Goal: Task Accomplishment & Management: Manage account settings

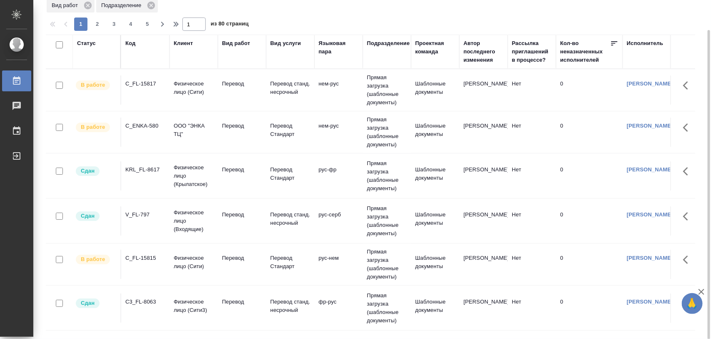
click at [151, 88] on div "KRL_FL-8617" at bounding box center [145, 84] width 40 height 8
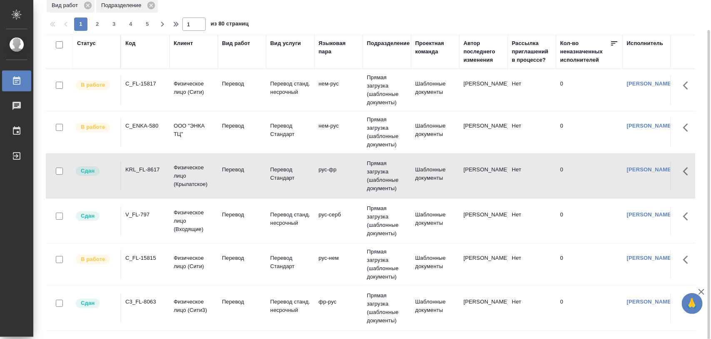
scroll to position [52, 0]
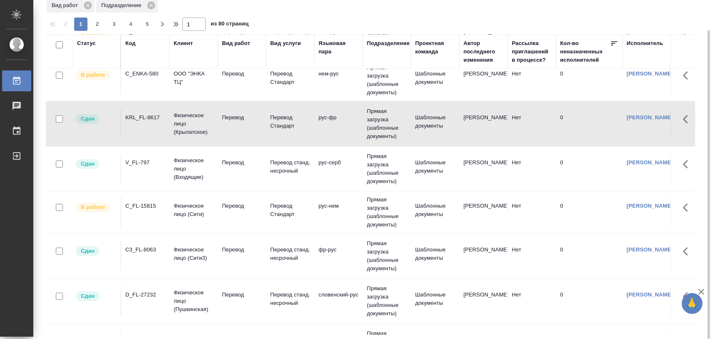
click at [143, 36] on div "C3_FL-8063" at bounding box center [145, 32] width 40 height 8
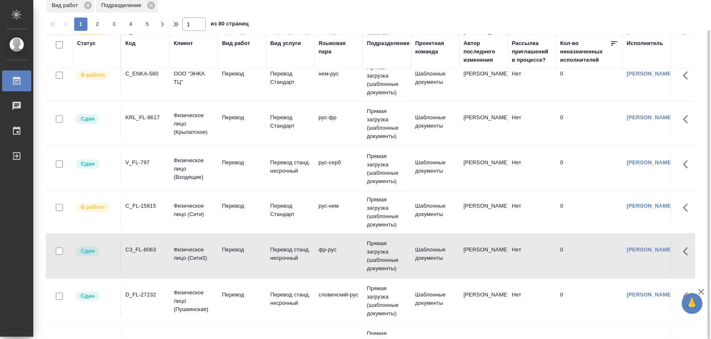
scroll to position [156, 0]
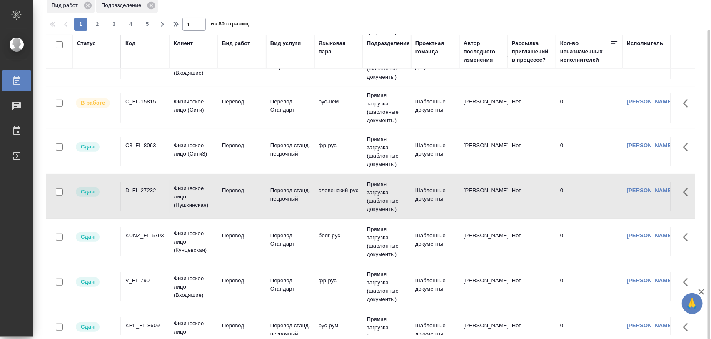
scroll to position [208, 0]
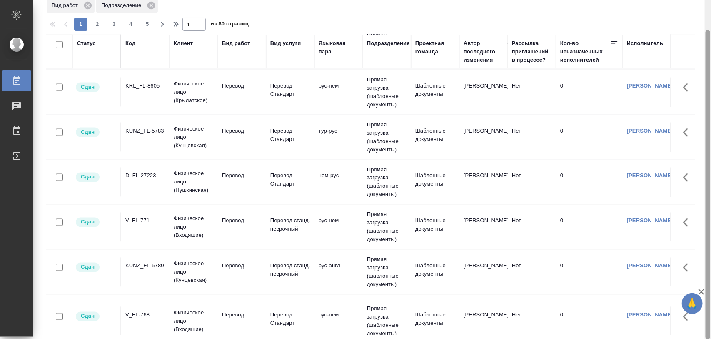
scroll to position [0, 0]
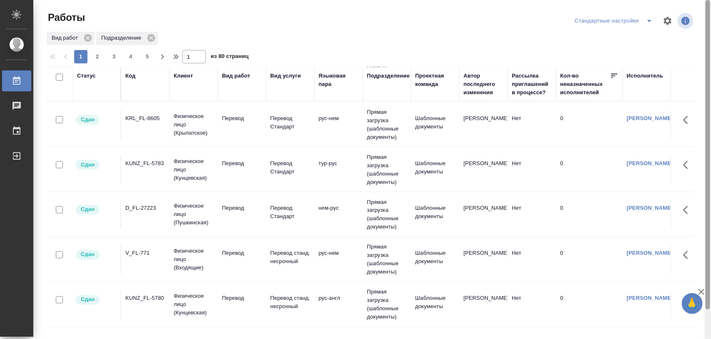
drag, startPoint x: 708, startPoint y: 153, endPoint x: 710, endPoint y: 43, distance: 110.0
click at [710, 43] on div at bounding box center [708, 154] width 5 height 309
click at [649, 22] on icon "split button" at bounding box center [650, 21] width 10 height 10
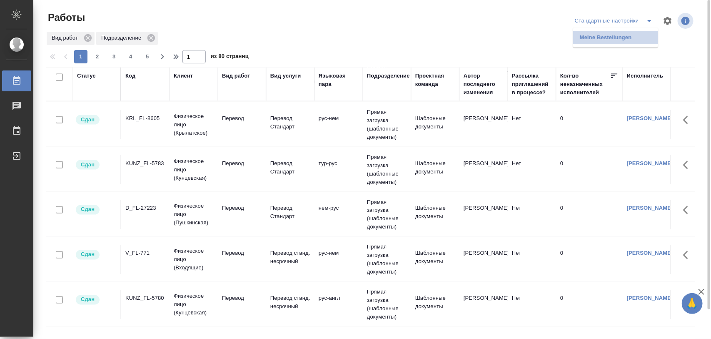
click at [601, 40] on li "Meine Bestellungen" at bounding box center [615, 37] width 85 height 13
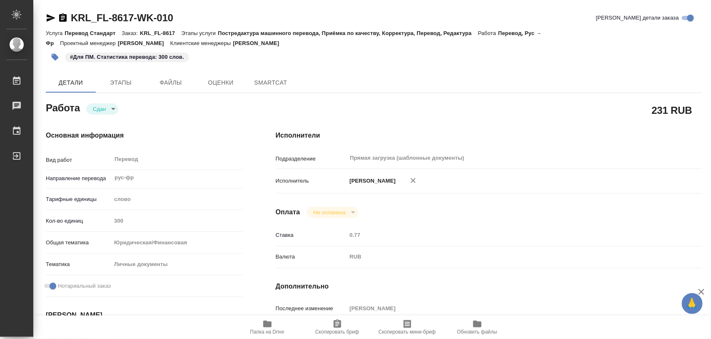
type textarea "x"
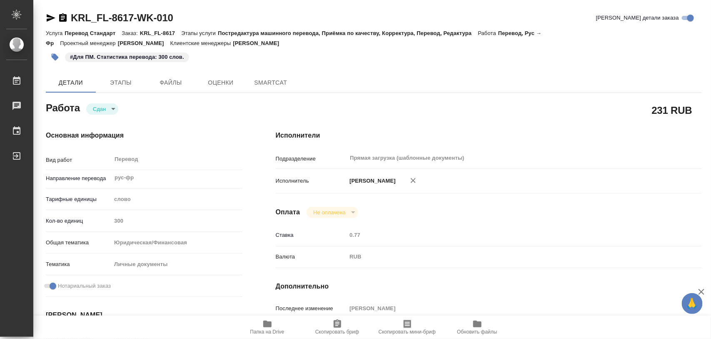
type textarea "x"
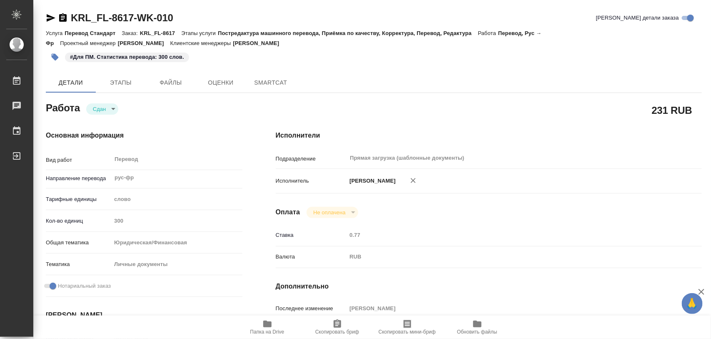
type textarea "x"
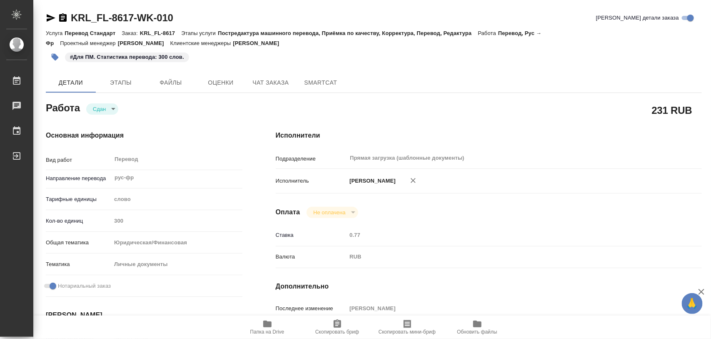
type textarea "x"
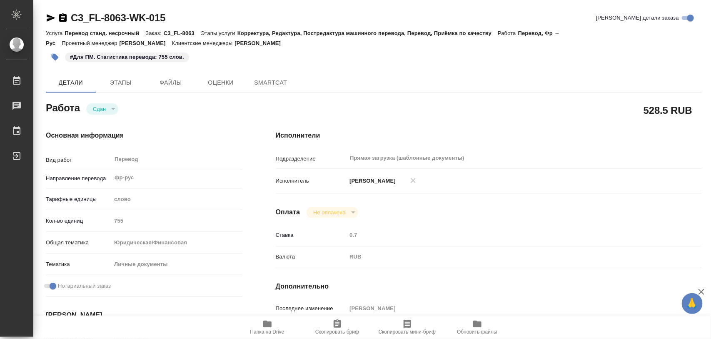
type textarea "x"
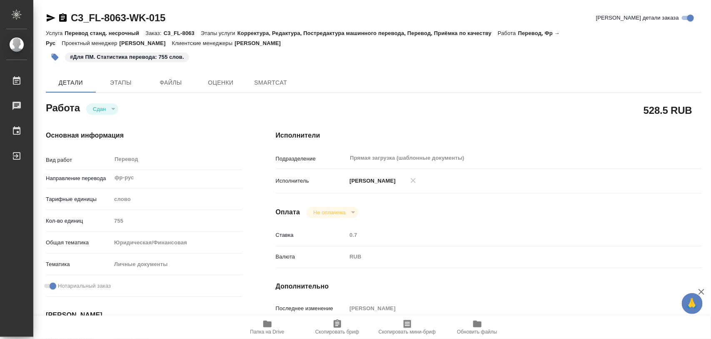
type textarea "x"
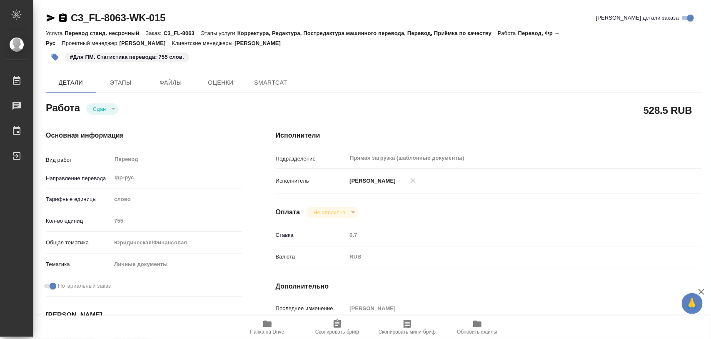
type textarea "x"
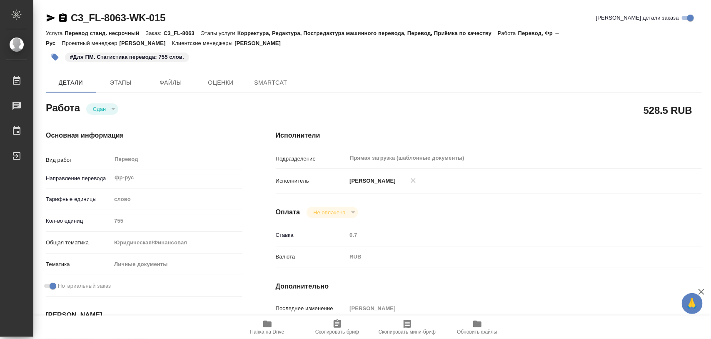
type textarea "x"
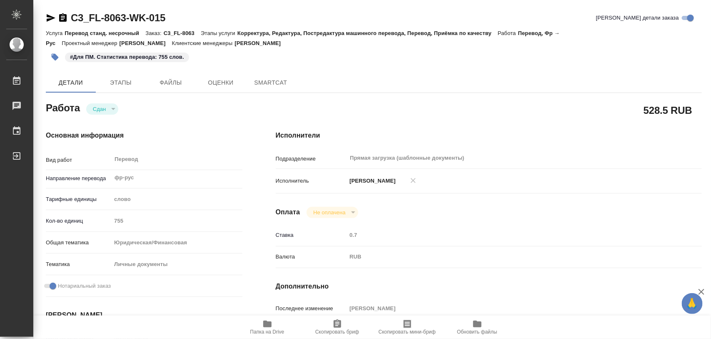
type textarea "x"
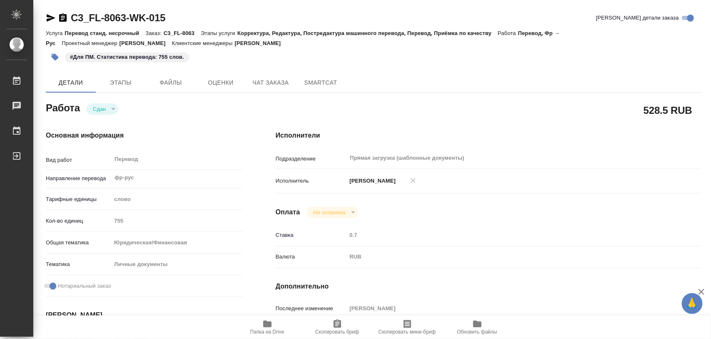
type textarea "x"
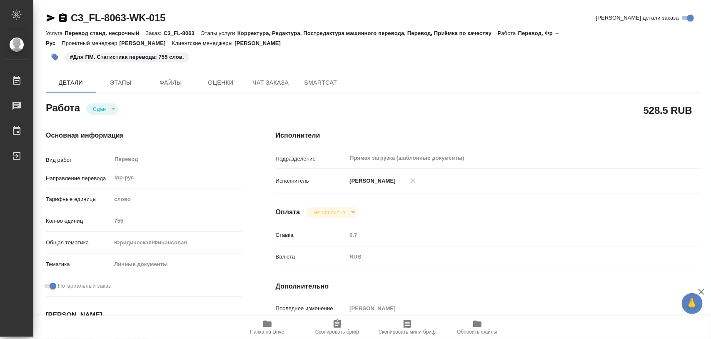
type textarea "x"
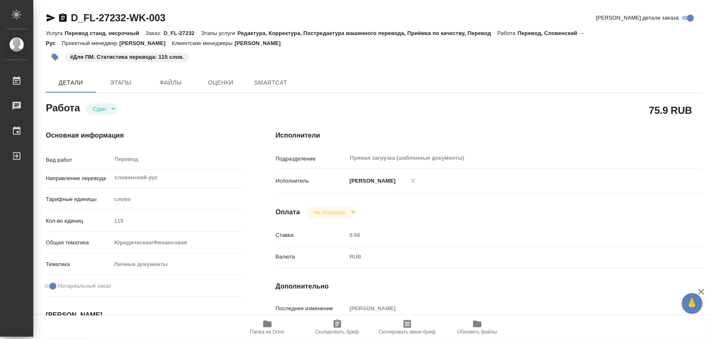
type textarea "x"
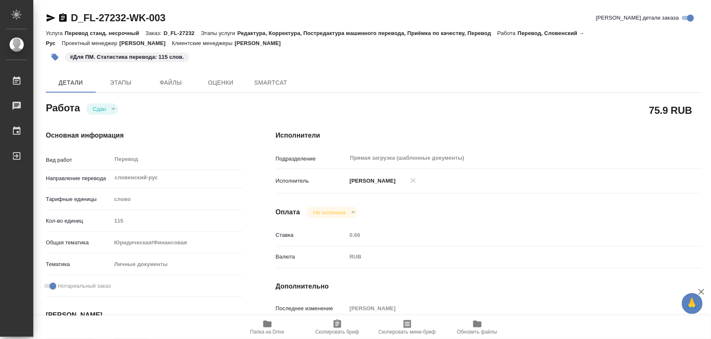
type textarea "x"
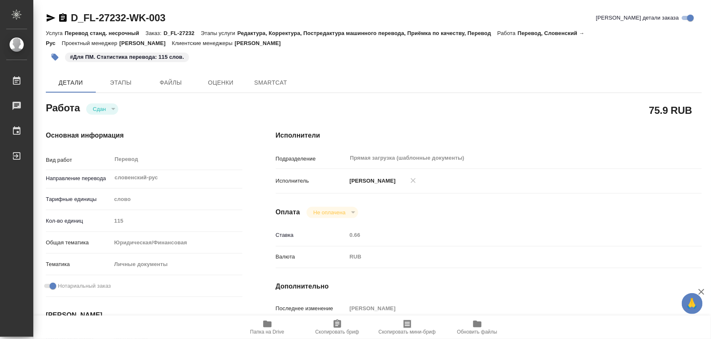
type textarea "x"
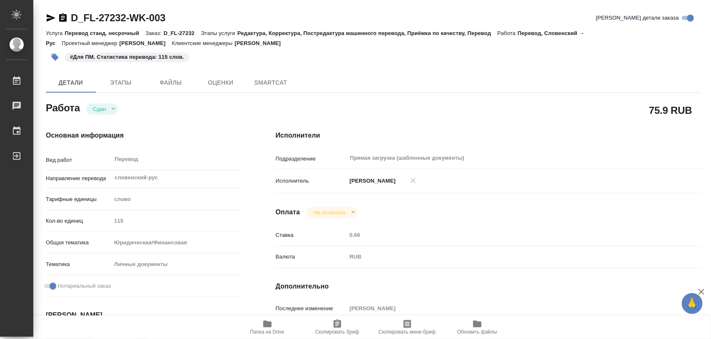
type textarea "x"
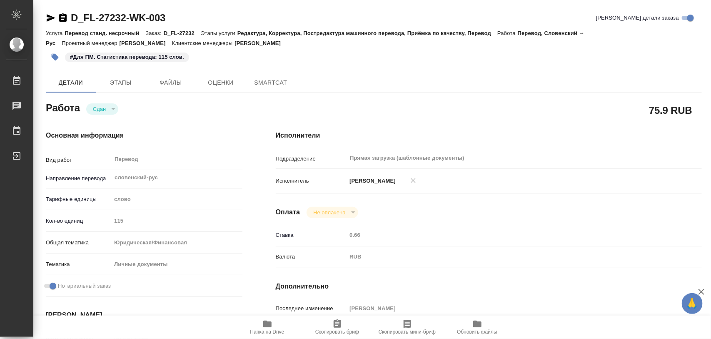
type textarea "x"
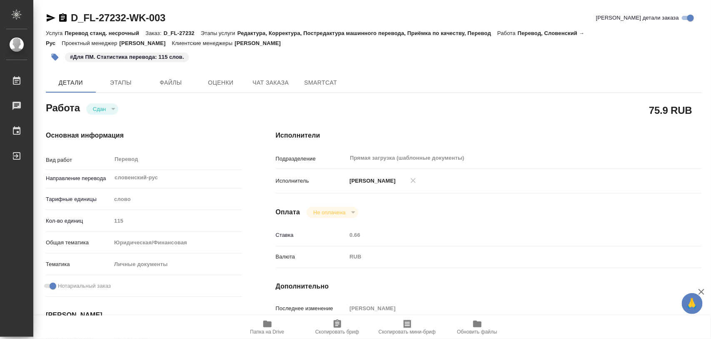
type textarea "x"
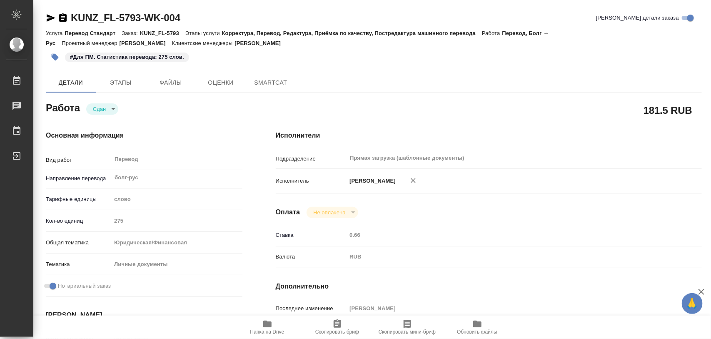
type textarea "x"
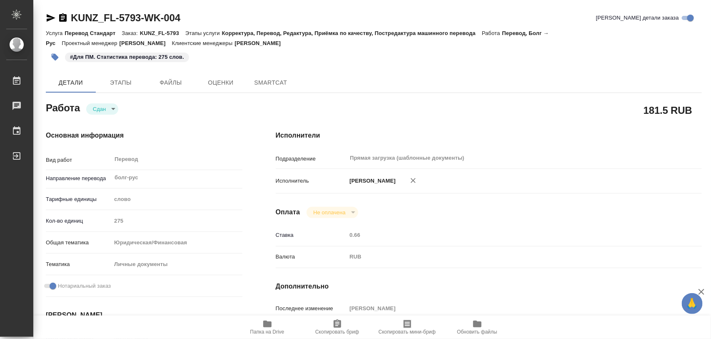
type textarea "x"
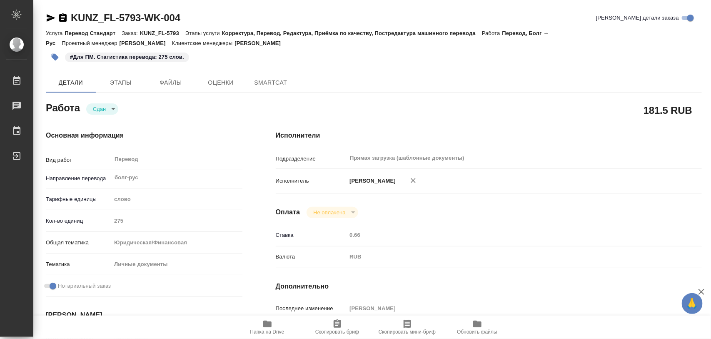
type textarea "x"
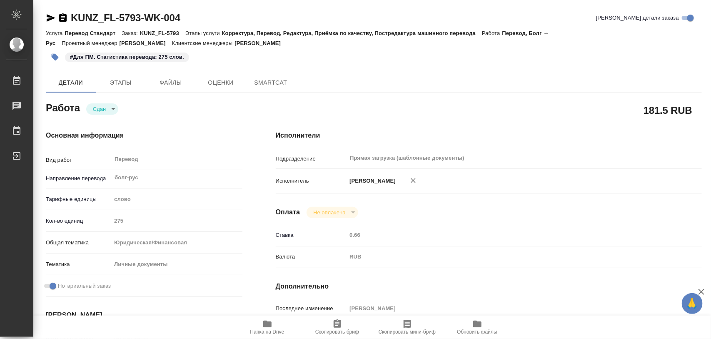
type textarea "x"
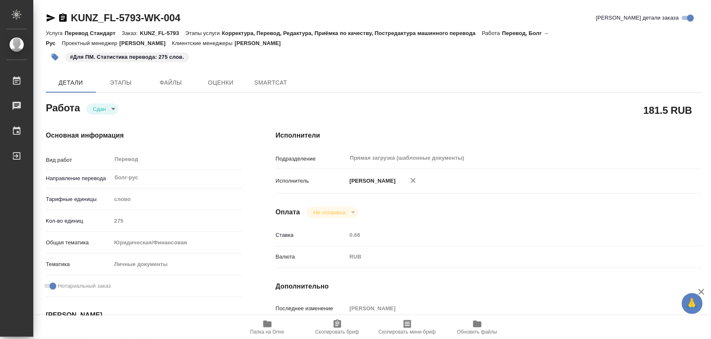
type textarea "x"
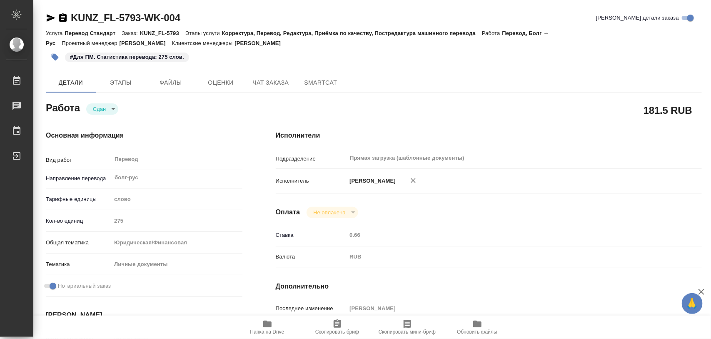
type textarea "x"
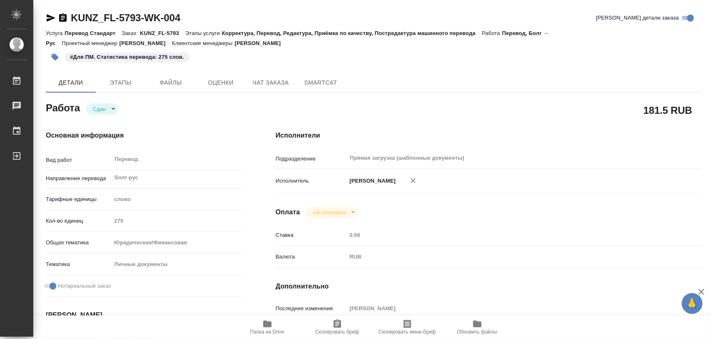
type textarea "x"
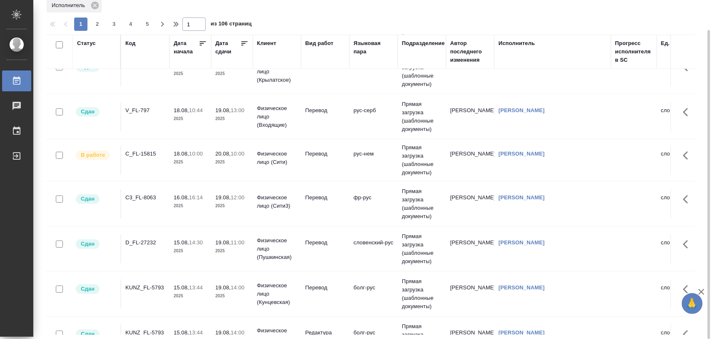
scroll to position [156, 0]
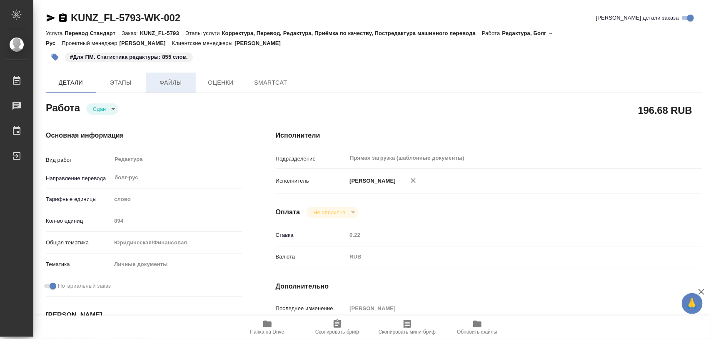
type textarea "x"
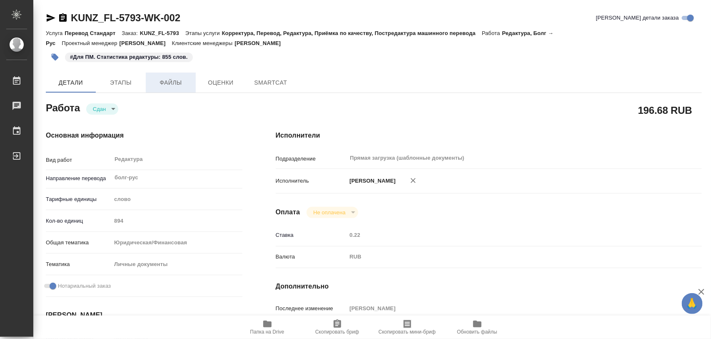
type textarea "x"
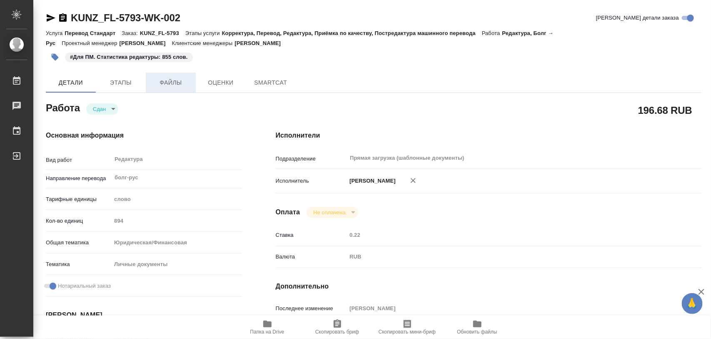
type textarea "x"
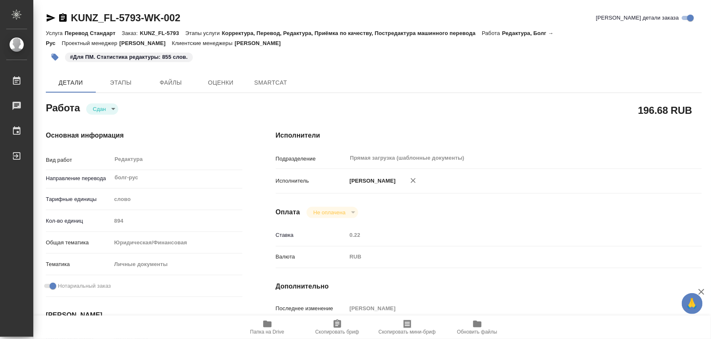
type textarea "x"
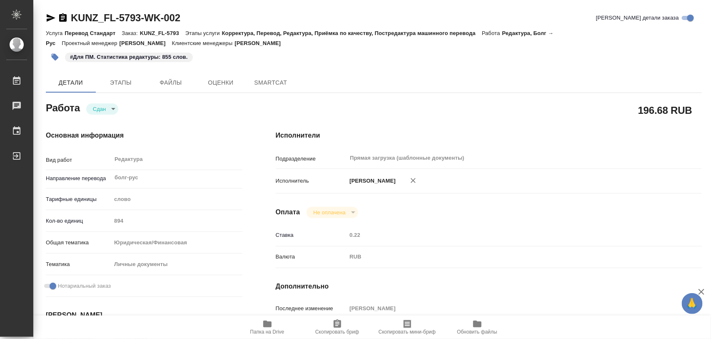
type textarea "x"
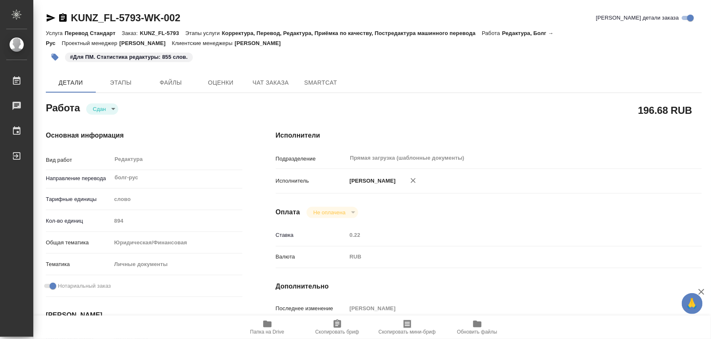
type textarea "x"
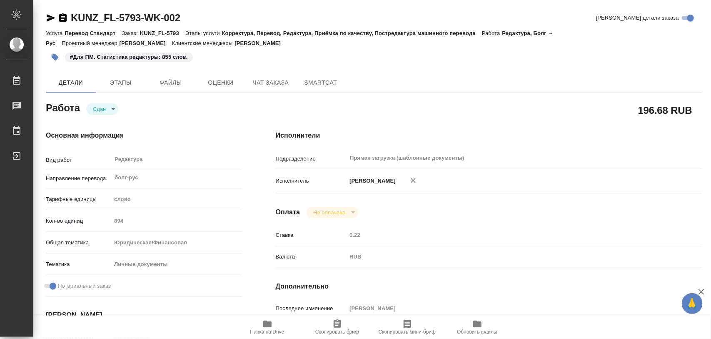
type textarea "x"
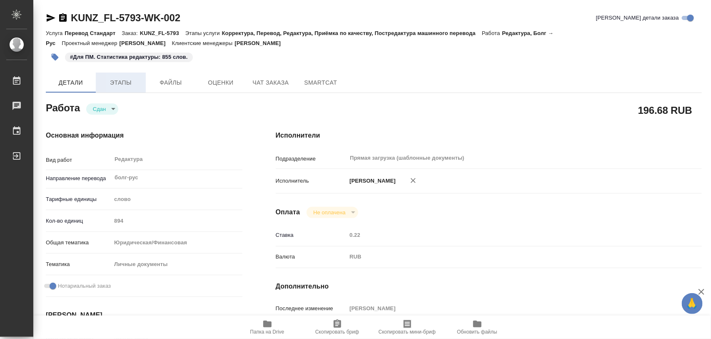
click at [115, 83] on span "Этапы" at bounding box center [121, 83] width 40 height 10
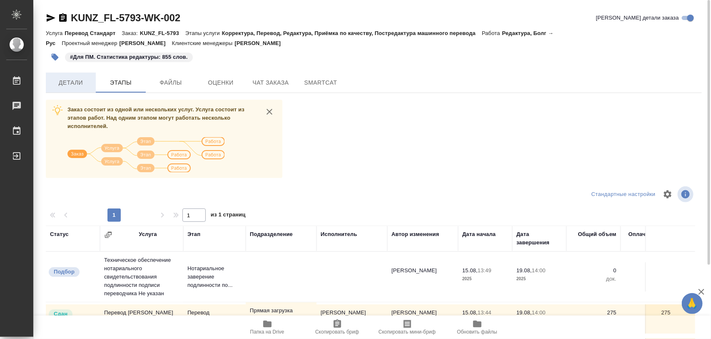
click at [63, 78] on span "Детали" at bounding box center [71, 83] width 40 height 10
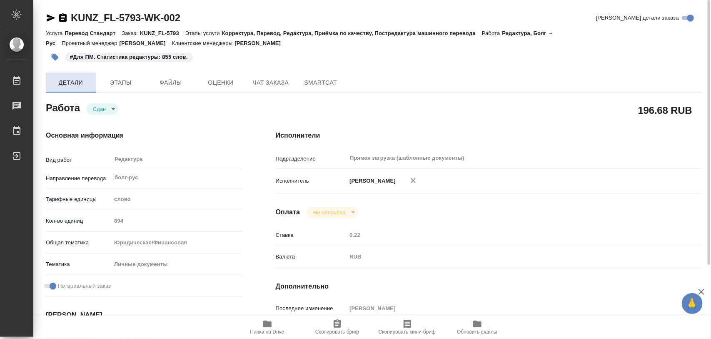
type textarea "x"
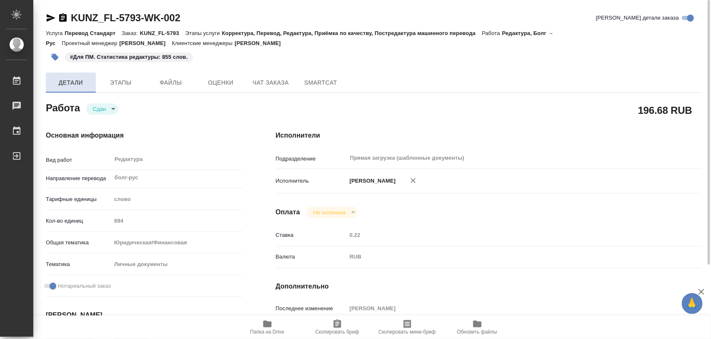
type textarea "x"
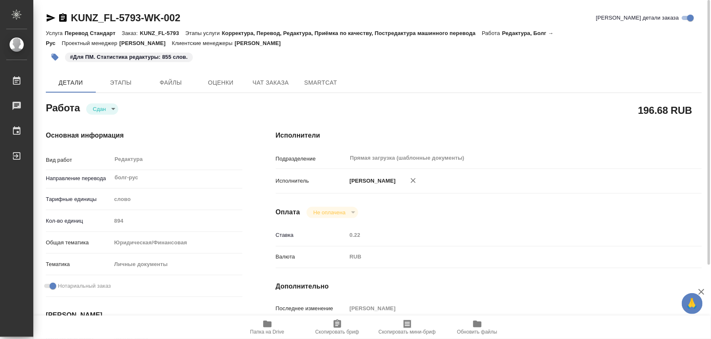
type textarea "x"
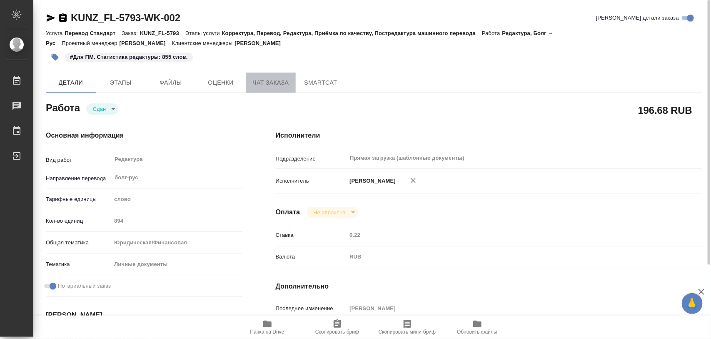
click at [280, 82] on span "Чат заказа" at bounding box center [271, 83] width 40 height 10
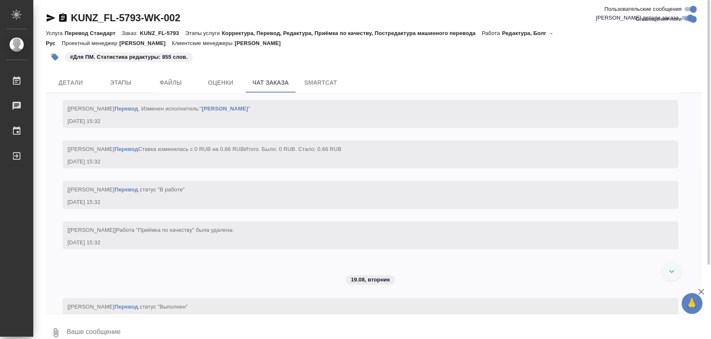
scroll to position [1667, 0]
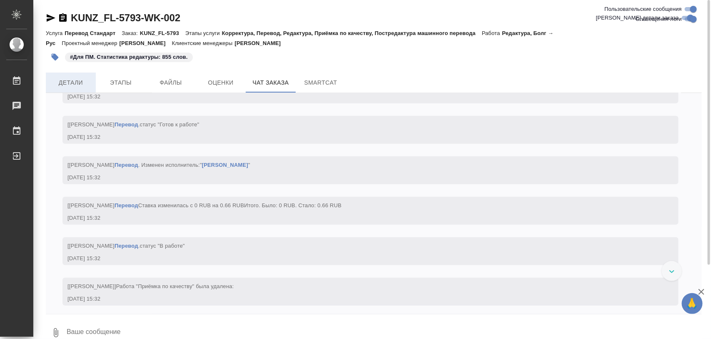
click at [59, 83] on span "Детали" at bounding box center [71, 83] width 40 height 10
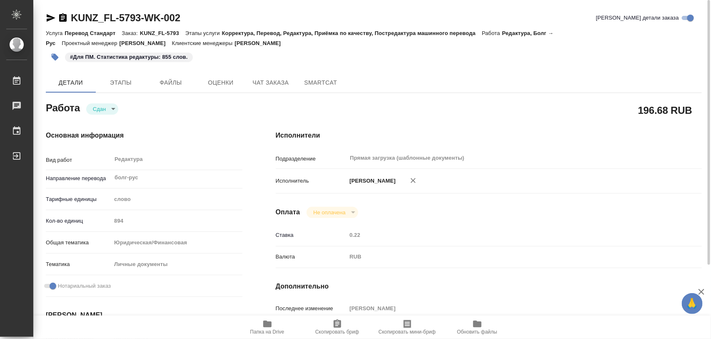
type textarea "x"
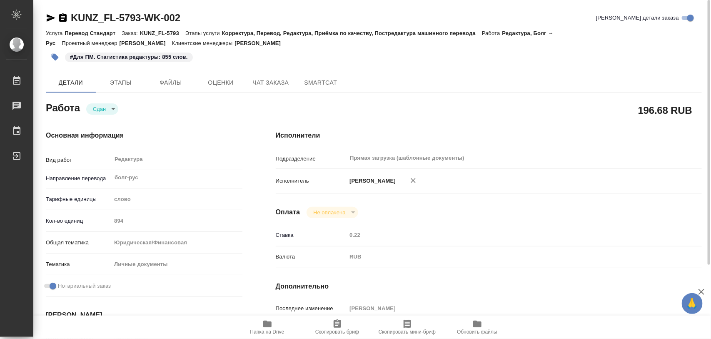
type textarea "x"
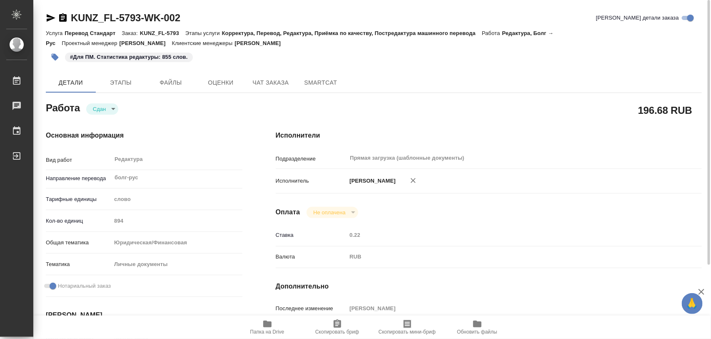
type textarea "x"
